Goal: Information Seeking & Learning: Learn about a topic

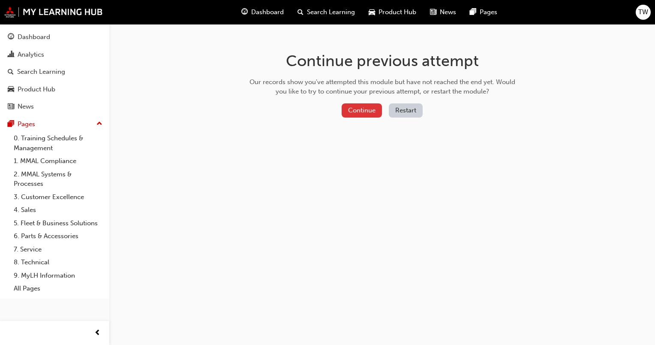
click at [366, 117] on button "Continue" at bounding box center [362, 110] width 40 height 14
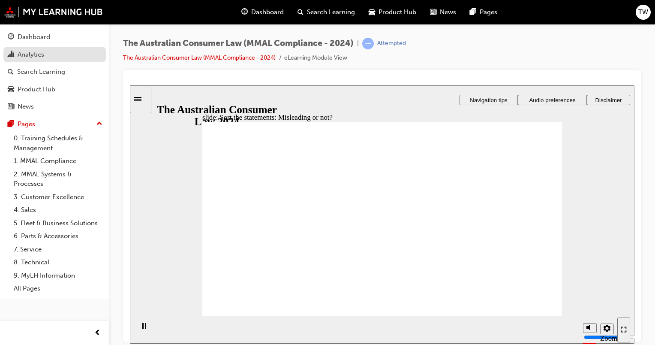
click at [31, 51] on div "Analytics" at bounding box center [31, 55] width 27 height 10
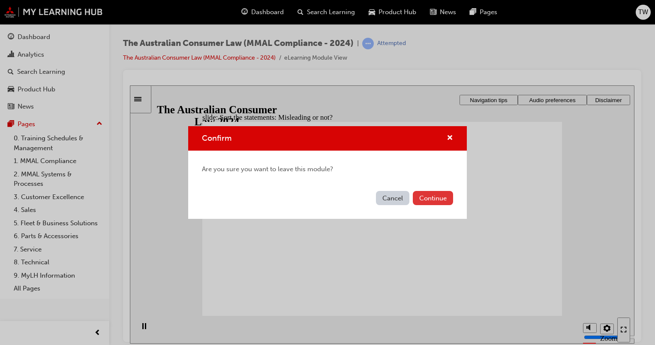
click at [434, 193] on button "Continue" at bounding box center [433, 198] width 40 height 14
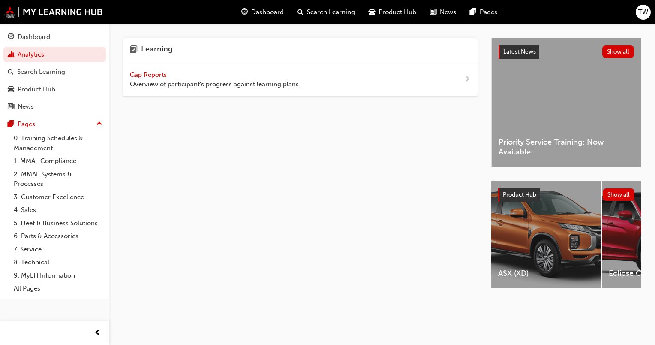
click at [154, 85] on span "Overview of participant's progress against learning plans." at bounding box center [215, 84] width 171 height 10
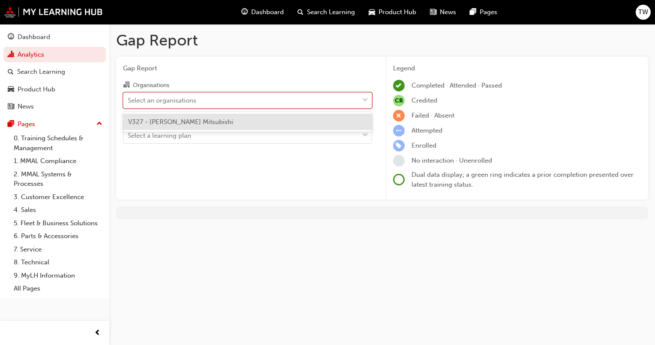
click at [237, 128] on div "V327 - [PERSON_NAME] Mitsubishi" at bounding box center [247, 122] width 249 height 17
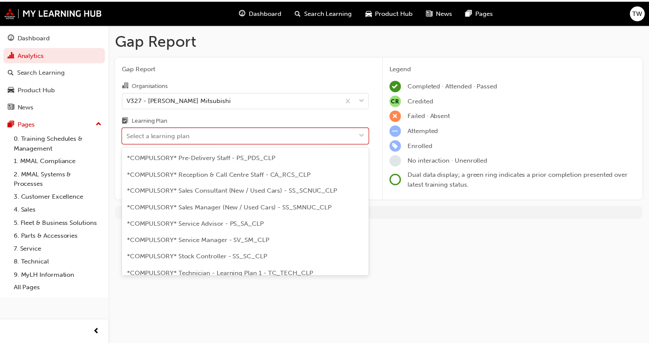
scroll to position [250, 0]
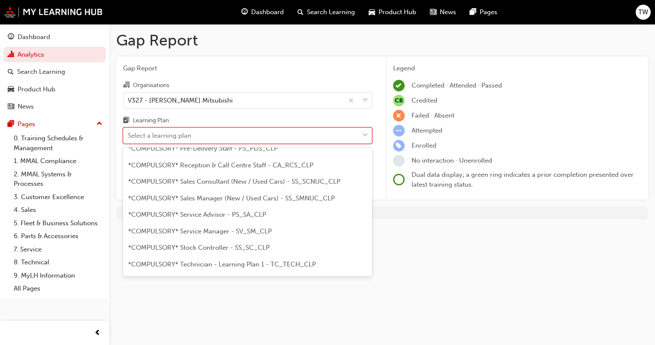
click at [262, 211] on span "*COMPULSORY* Service Advisor - PS_SA_CLP" at bounding box center [197, 215] width 138 height 8
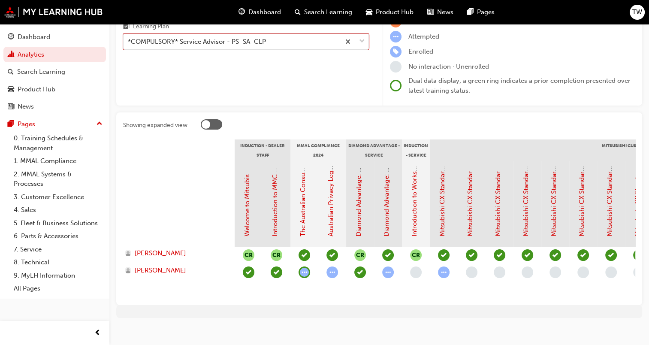
scroll to position [108, 0]
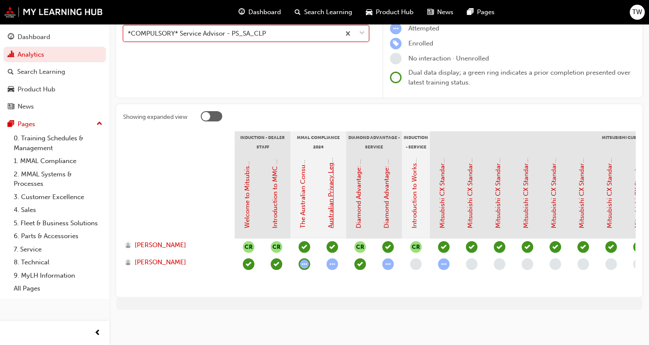
click at [332, 189] on link "Australian Privacy Legislation (MMAL Compliance - 2024)" at bounding box center [331, 142] width 8 height 171
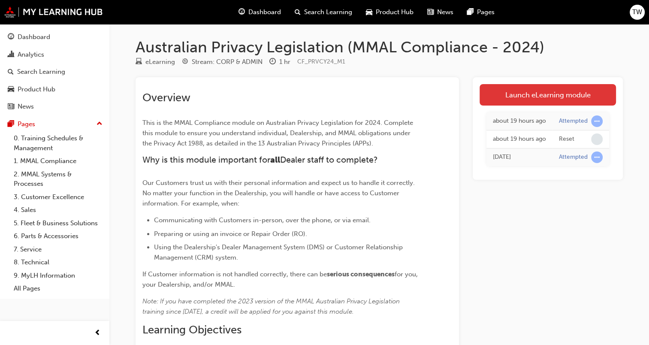
click at [559, 94] on link "Launch eLearning module" at bounding box center [547, 94] width 136 height 21
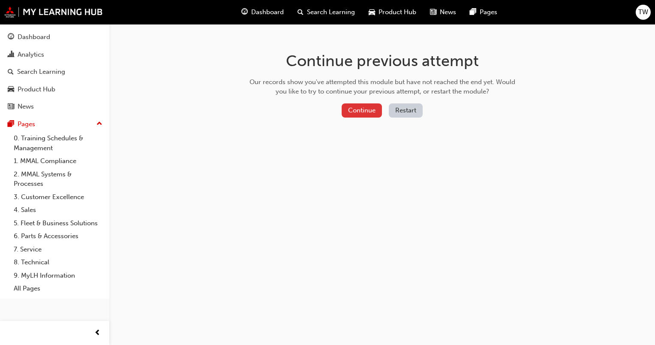
click at [362, 116] on button "Continue" at bounding box center [362, 110] width 40 height 14
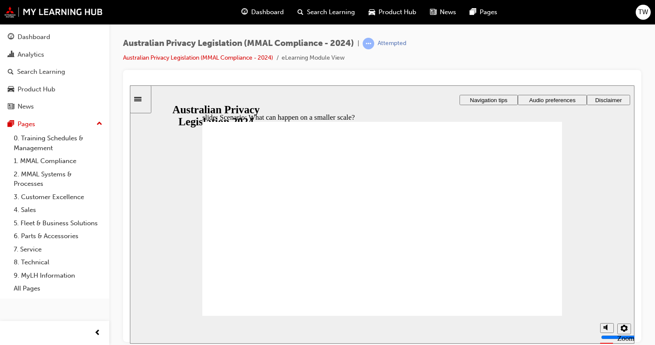
radio input "true"
